Goal: Navigation & Orientation: Go to known website

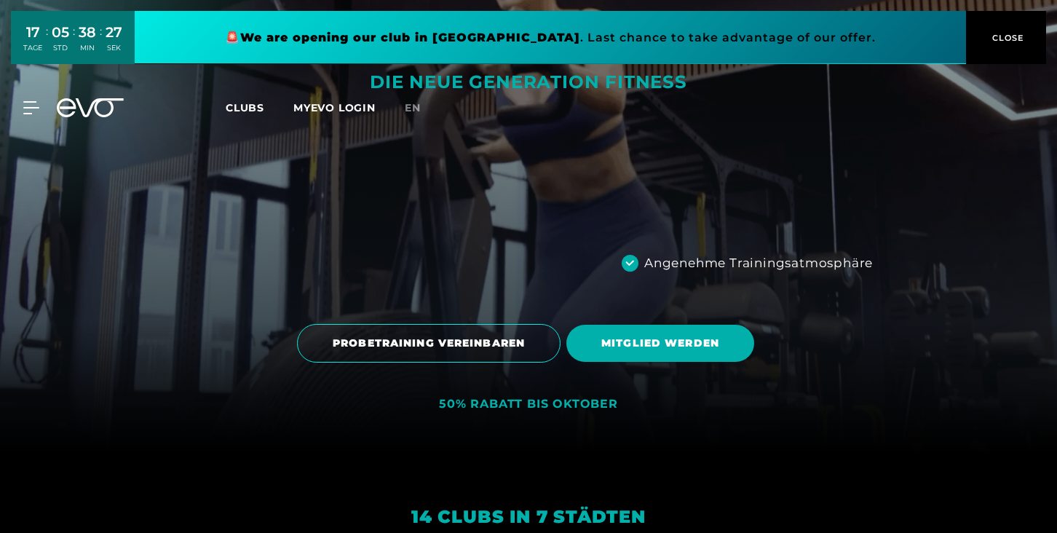
scroll to position [79, 0]
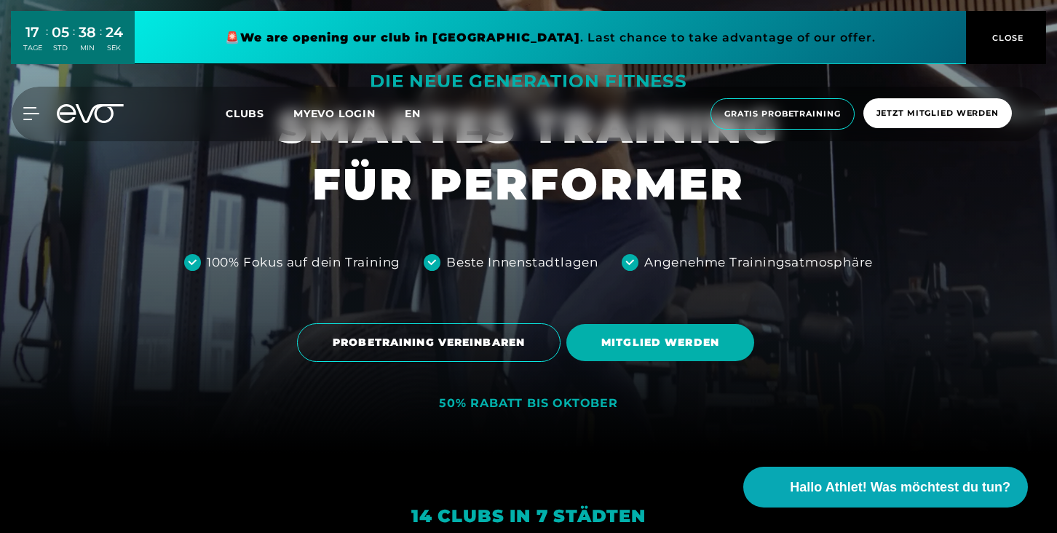
click at [410, 114] on span "en" at bounding box center [413, 113] width 16 height 13
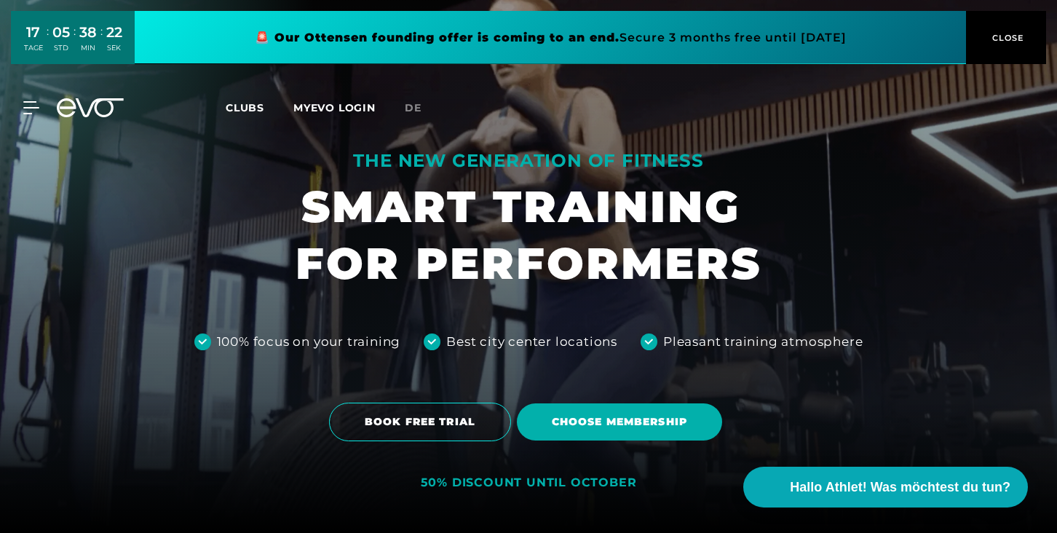
click at [410, 114] on span "de" at bounding box center [413, 107] width 17 height 13
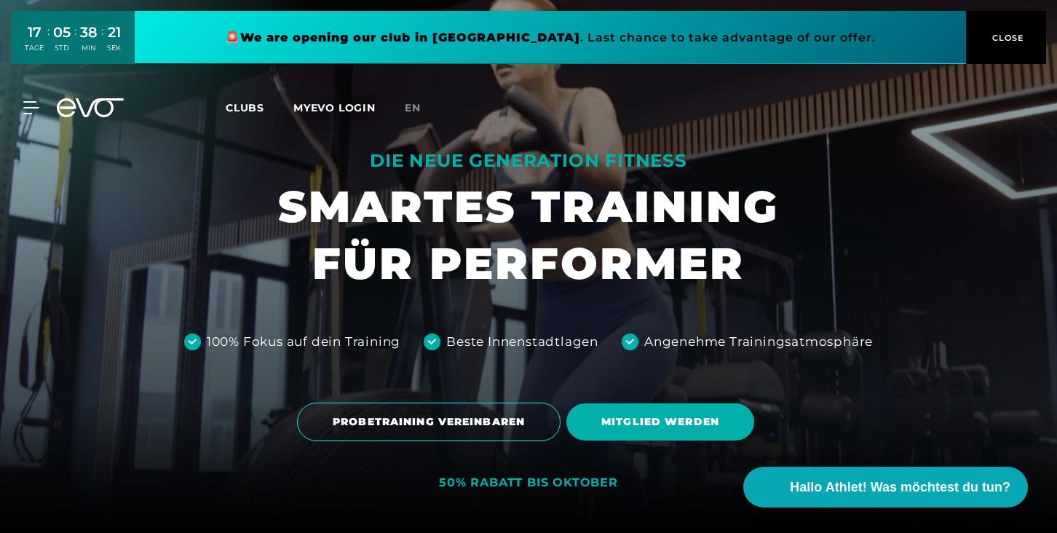
click at [410, 114] on span "en" at bounding box center [413, 107] width 16 height 13
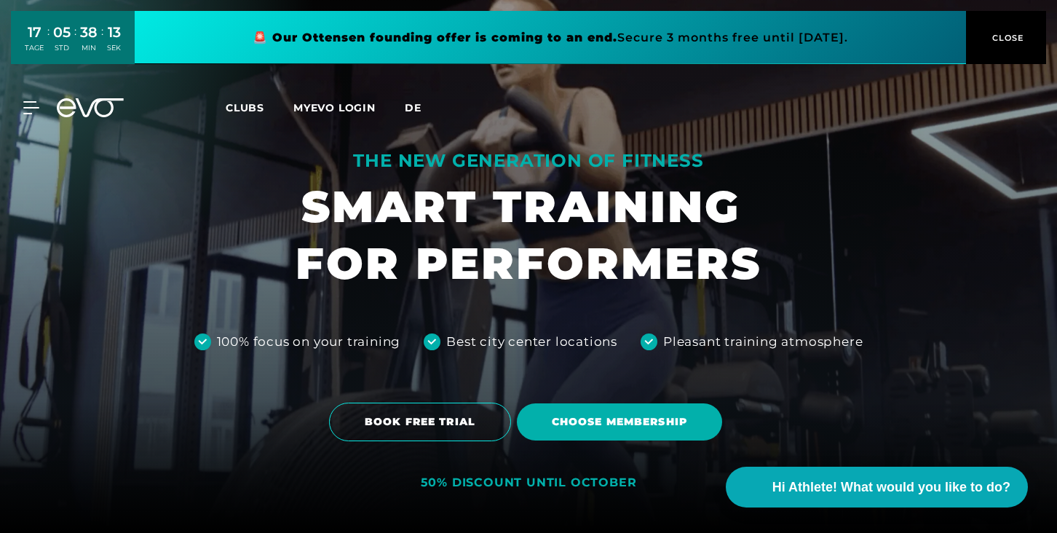
click at [416, 113] on span "de" at bounding box center [413, 107] width 17 height 13
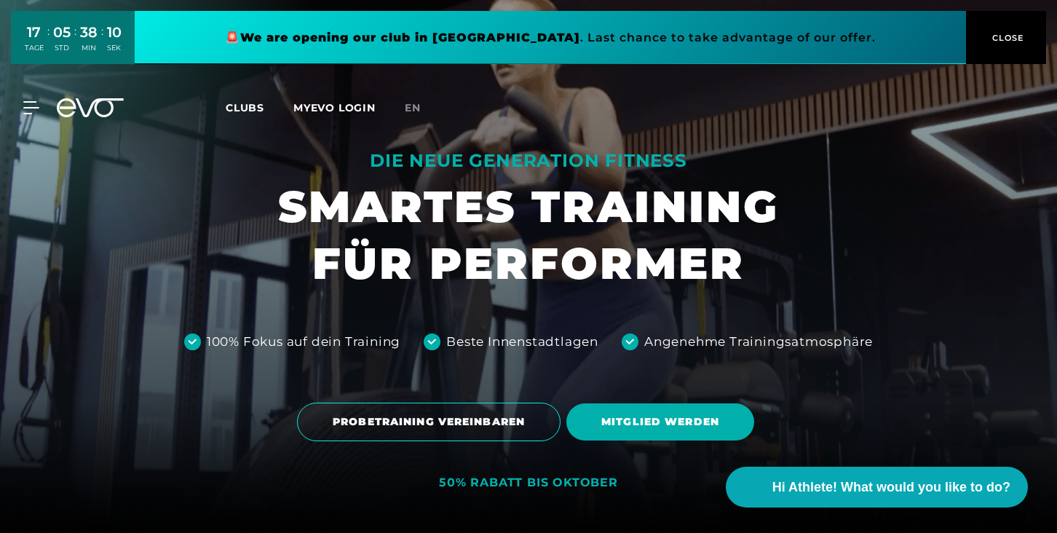
drag, startPoint x: 264, startPoint y: 32, endPoint x: 280, endPoint y: 31, distance: 16.1
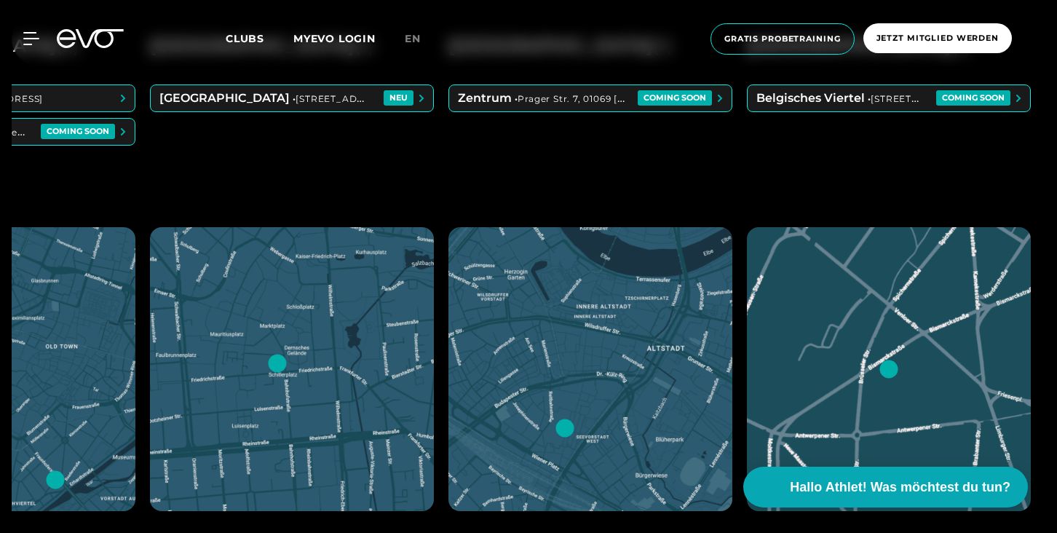
scroll to position [712, 0]
